Goal: Check status: Check status

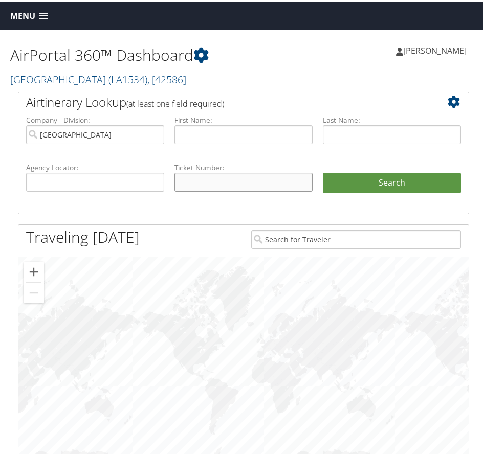
click at [221, 190] on input "text" at bounding box center [243, 180] width 138 height 19
click at [224, 190] on input "text" at bounding box center [243, 180] width 138 height 19
type input "8900897674493"
click at [323, 171] on button "Search" at bounding box center [392, 181] width 138 height 20
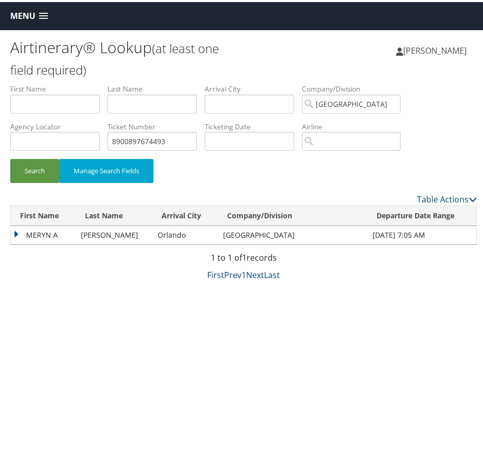
click at [17, 229] on td "MERYN A" at bounding box center [43, 233] width 65 height 18
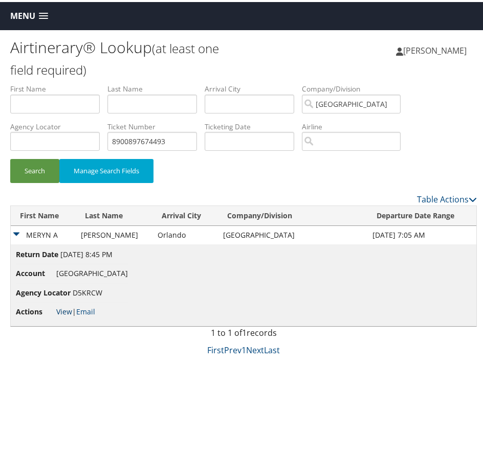
click at [65, 308] on link "View" at bounding box center [64, 310] width 16 height 10
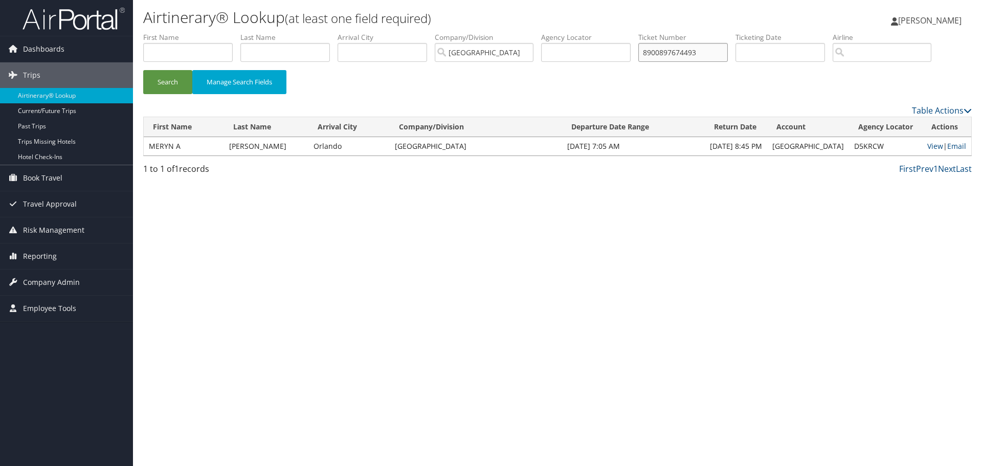
drag, startPoint x: 724, startPoint y: 50, endPoint x: 591, endPoint y: 51, distance: 133.0
click at [482, 32] on ul "First Name Last Name Departure City Arrival City Company/Division NORTHWESTERN …" at bounding box center [557, 32] width 829 height 0
click at [143, 70] on button "Search" at bounding box center [167, 82] width 49 height 24
click at [482, 142] on link "View" at bounding box center [935, 146] width 16 height 10
drag, startPoint x: 715, startPoint y: 54, endPoint x: 624, endPoint y: 55, distance: 90.5
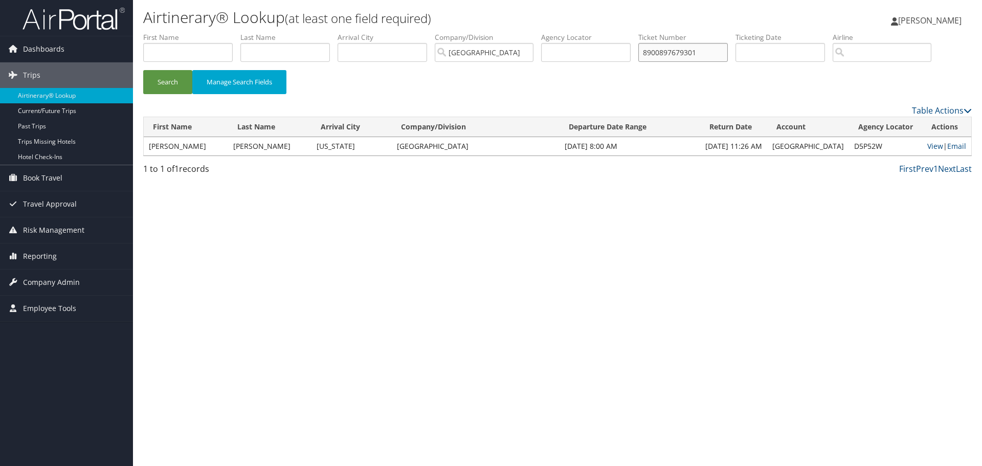
click at [482, 32] on ul "First Name Last Name Departure City Arrival City Company/Division NORTHWESTERN …" at bounding box center [557, 32] width 829 height 0
click at [143, 70] on button "Search" at bounding box center [167, 82] width 49 height 24
click at [482, 143] on link "View" at bounding box center [935, 146] width 16 height 10
drag, startPoint x: 713, startPoint y: 52, endPoint x: 645, endPoint y: 58, distance: 68.9
click at [482, 32] on ul "First Name Last Name Departure City Arrival City Company/Division NORTHWESTERN …" at bounding box center [557, 32] width 829 height 0
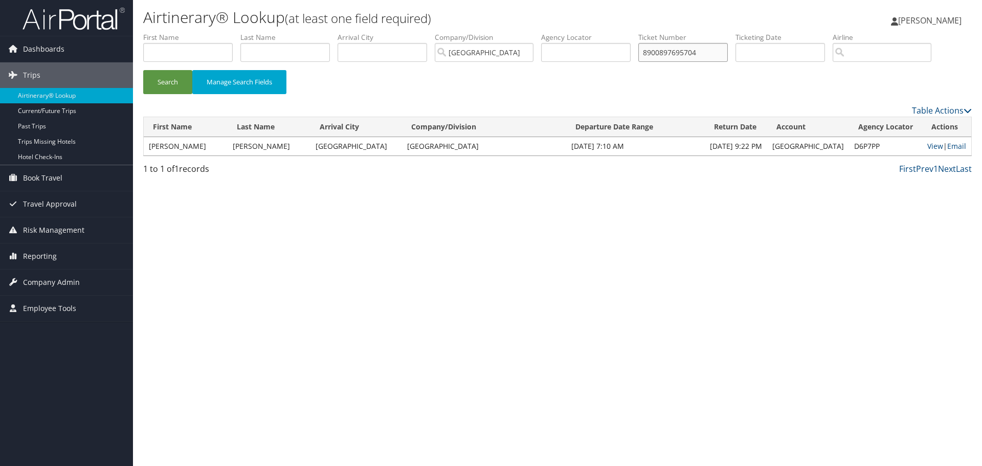
click at [143, 70] on button "Search" at bounding box center [167, 82] width 49 height 24
click at [482, 148] on link "View" at bounding box center [935, 146] width 16 height 10
drag, startPoint x: 716, startPoint y: 53, endPoint x: 567, endPoint y: 53, distance: 148.9
click at [482, 32] on ul "First Name Last Name Departure City Arrival City Company/Division NORTHWESTERN …" at bounding box center [557, 32] width 829 height 0
click at [143, 70] on button "Search" at bounding box center [167, 82] width 49 height 24
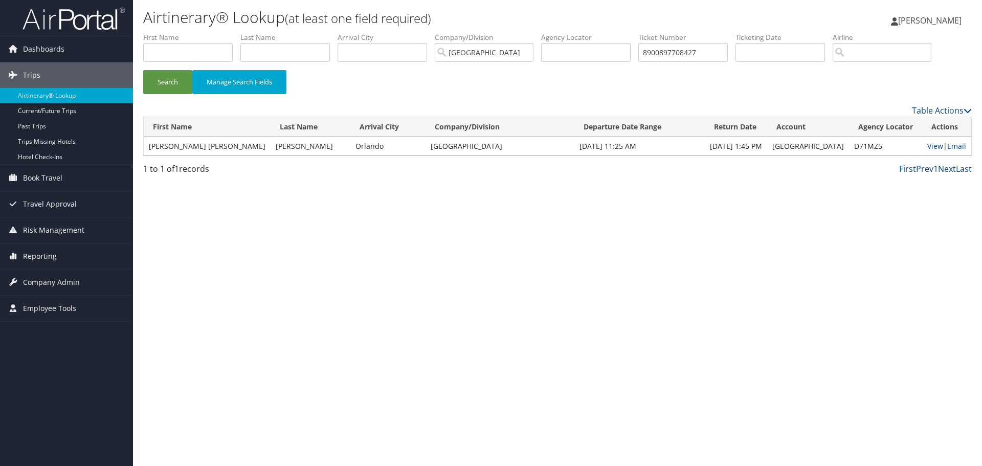
click at [482, 145] on link "View" at bounding box center [935, 146] width 16 height 10
drag, startPoint x: 590, startPoint y: 43, endPoint x: 571, endPoint y: 42, distance: 18.9
click at [482, 32] on ul "First Name Last Name Departure City Arrival City Company/Division NORTHWESTERN …" at bounding box center [557, 32] width 829 height 0
type input "0067310622669"
click at [143, 70] on button "Search" at bounding box center [167, 82] width 49 height 24
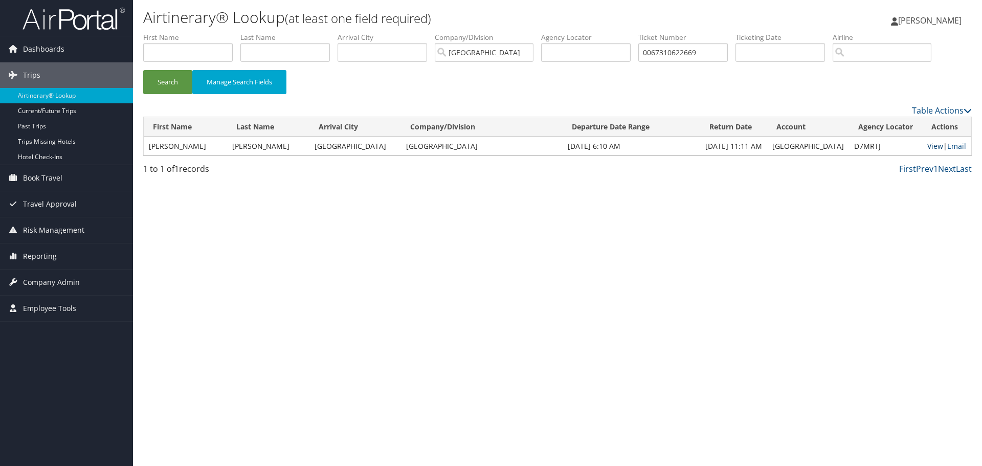
click at [482, 146] on link "View" at bounding box center [935, 146] width 16 height 10
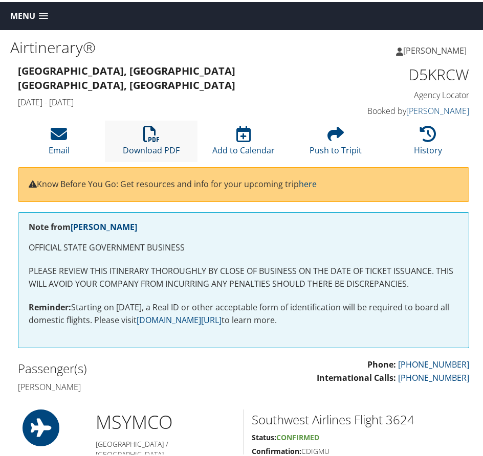
drag, startPoint x: 148, startPoint y: 133, endPoint x: 148, endPoint y: 139, distance: 5.6
click at [148, 133] on icon at bounding box center [151, 132] width 16 height 16
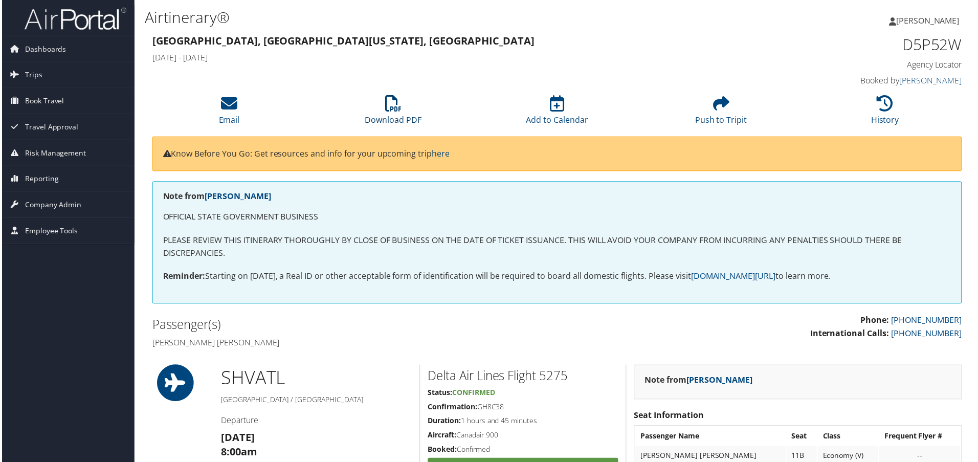
drag, startPoint x: 393, startPoint y: 118, endPoint x: 458, endPoint y: 199, distance: 103.8
click at [394, 118] on link "Download PDF" at bounding box center [393, 113] width 57 height 25
click at [403, 120] on link "Download PDF" at bounding box center [393, 113] width 57 height 25
drag, startPoint x: 387, startPoint y: 108, endPoint x: 423, endPoint y: 156, distance: 59.6
click at [387, 108] on icon at bounding box center [393, 104] width 16 height 16
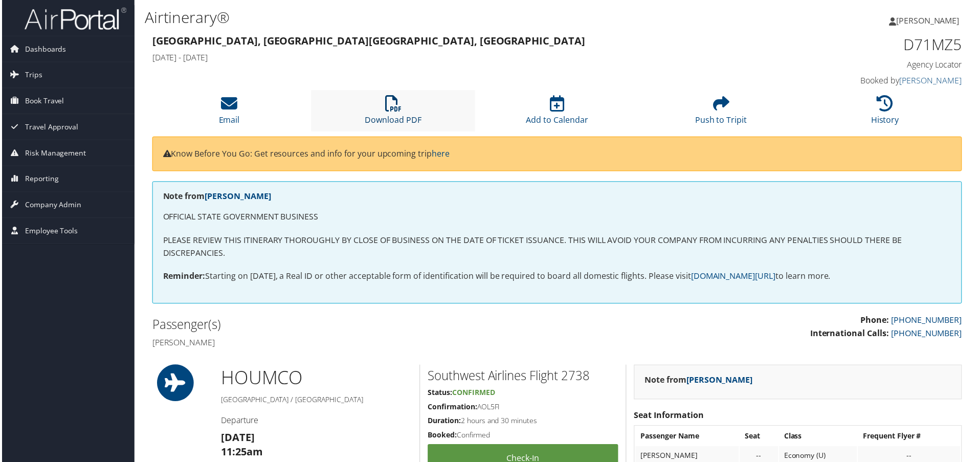
click at [392, 105] on icon at bounding box center [393, 104] width 16 height 16
drag, startPoint x: 389, startPoint y: 108, endPoint x: 405, endPoint y: 105, distance: 16.2
click at [389, 108] on icon at bounding box center [393, 104] width 16 height 16
